Goal: Transaction & Acquisition: Purchase product/service

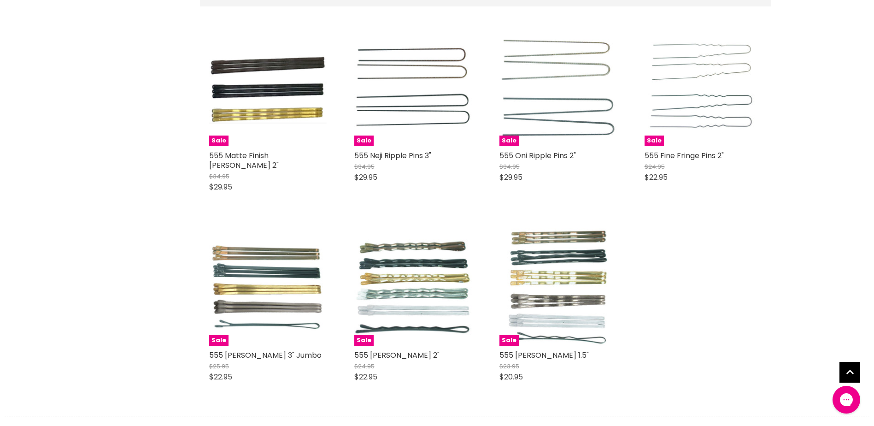
scroll to position [323, 0]
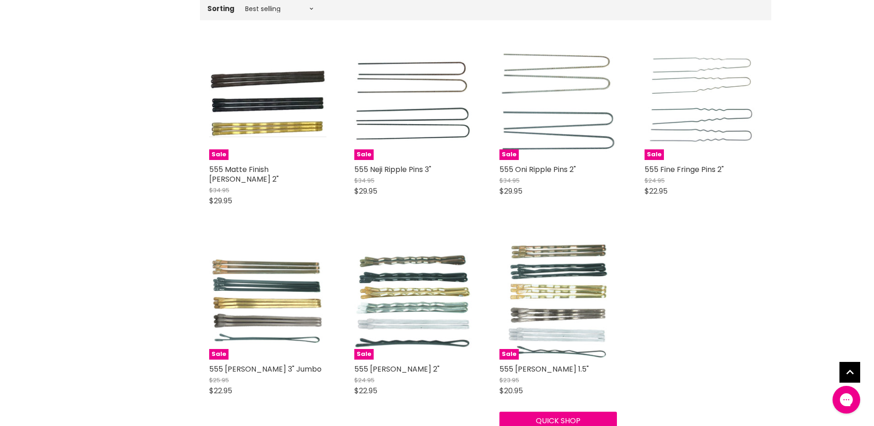
drag, startPoint x: 552, startPoint y: 285, endPoint x: 706, endPoint y: 354, distance: 169.1
click at [706, 354] on div "Sale 555 Matte Finish Bobby Pins 2" $34.95 $29.95 555 Quick shop Choose options…" at bounding box center [485, 223] width 571 height 381
click at [740, 354] on div "Sale 555 Matte Finish Bobby Pins 2" $34.95 $29.95 555 Quick shop Choose options…" at bounding box center [485, 223] width 571 height 381
click at [698, 360] on div "Sale 555 Matte Finish Bobby Pins 2" $34.95 $29.95 555 Quick shop Choose options…" at bounding box center [485, 223] width 571 height 381
click at [579, 275] on img "Main content" at bounding box center [557, 301] width 101 height 118
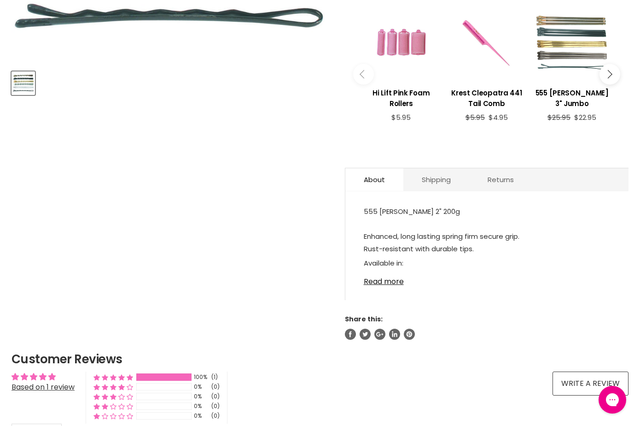
scroll to position [369, 0]
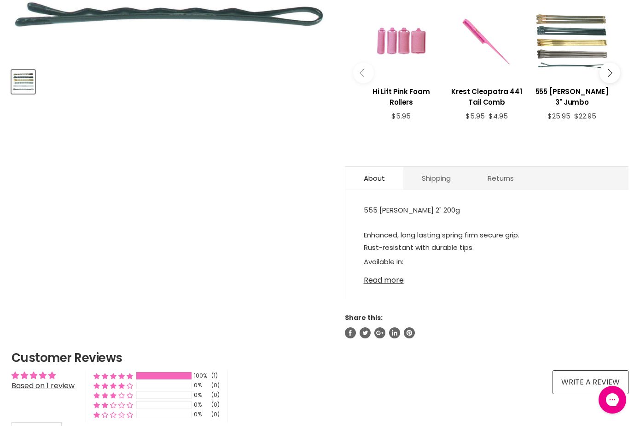
click at [402, 281] on link "Read more" at bounding box center [487, 277] width 247 height 14
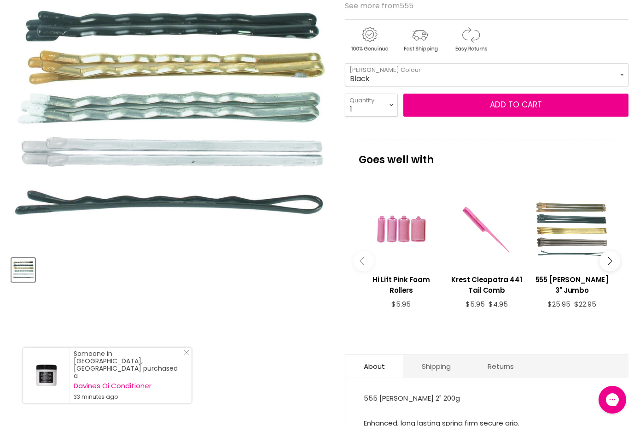
scroll to position [0, 0]
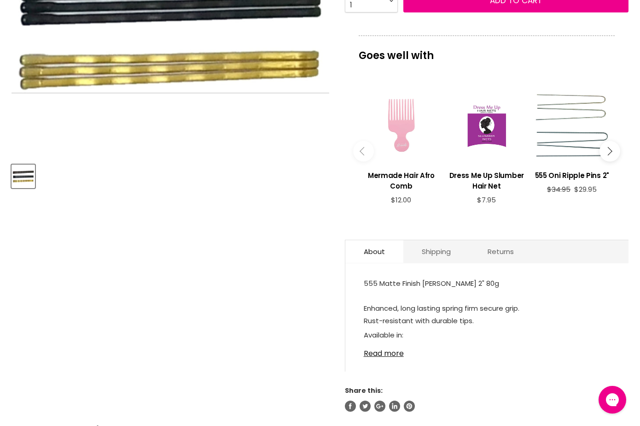
scroll to position [323, 0]
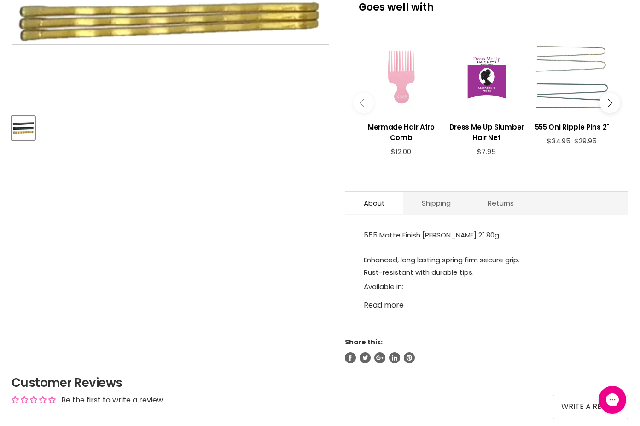
click at [376, 305] on link "Read more" at bounding box center [487, 302] width 247 height 14
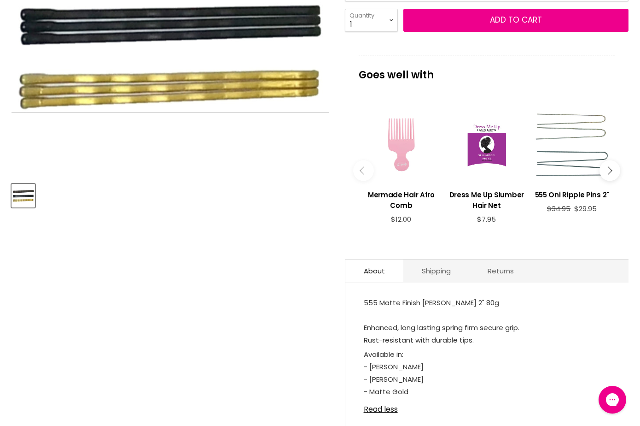
scroll to position [184, 0]
